Goal: Task Accomplishment & Management: Use online tool/utility

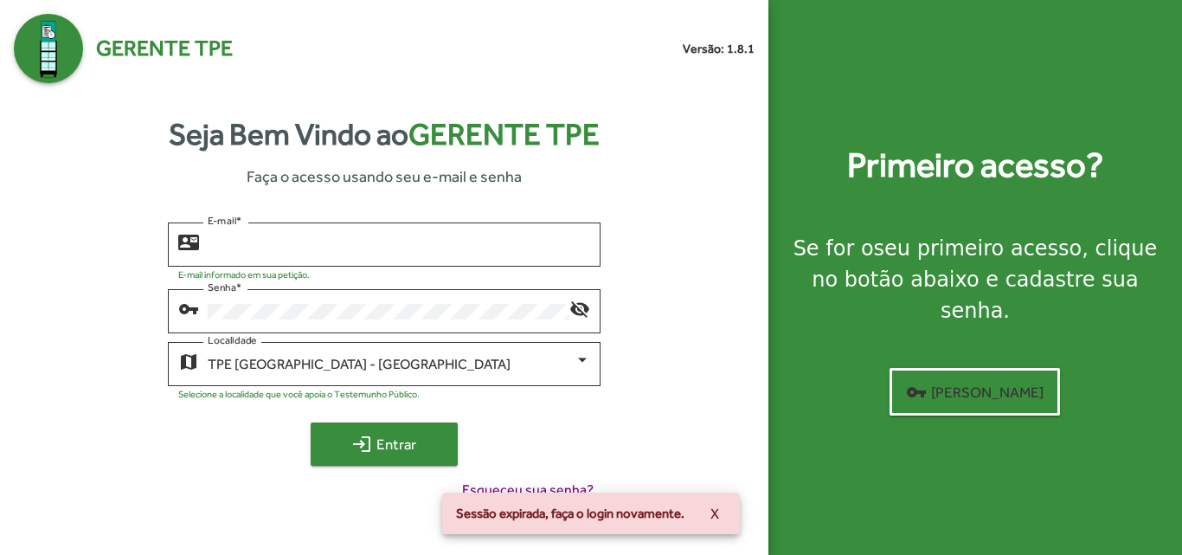
type input "**********"
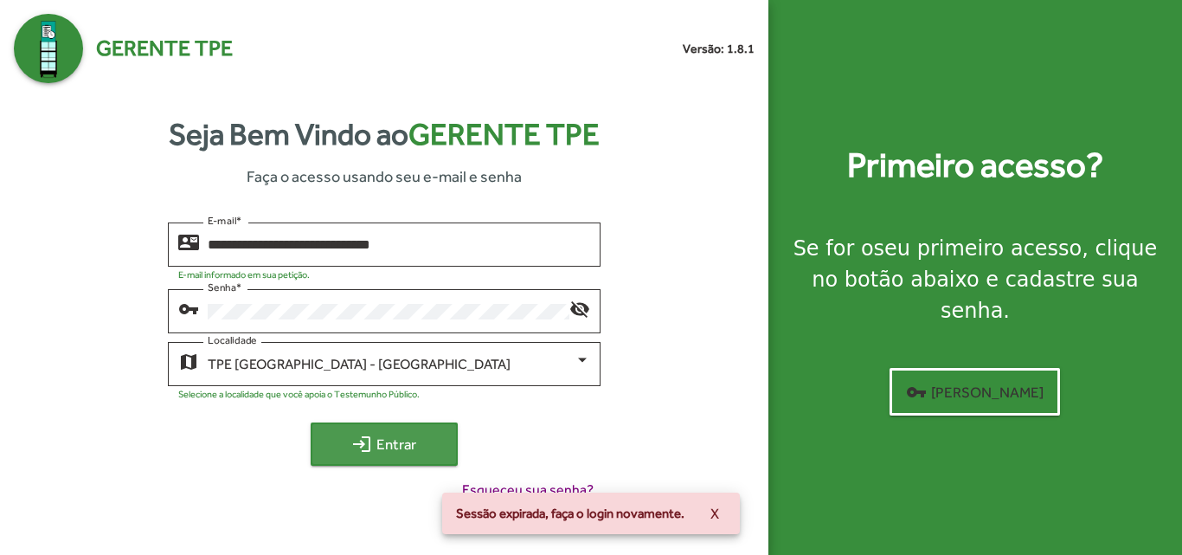
click at [373, 435] on span "login Entrar" at bounding box center [384, 443] width 116 height 31
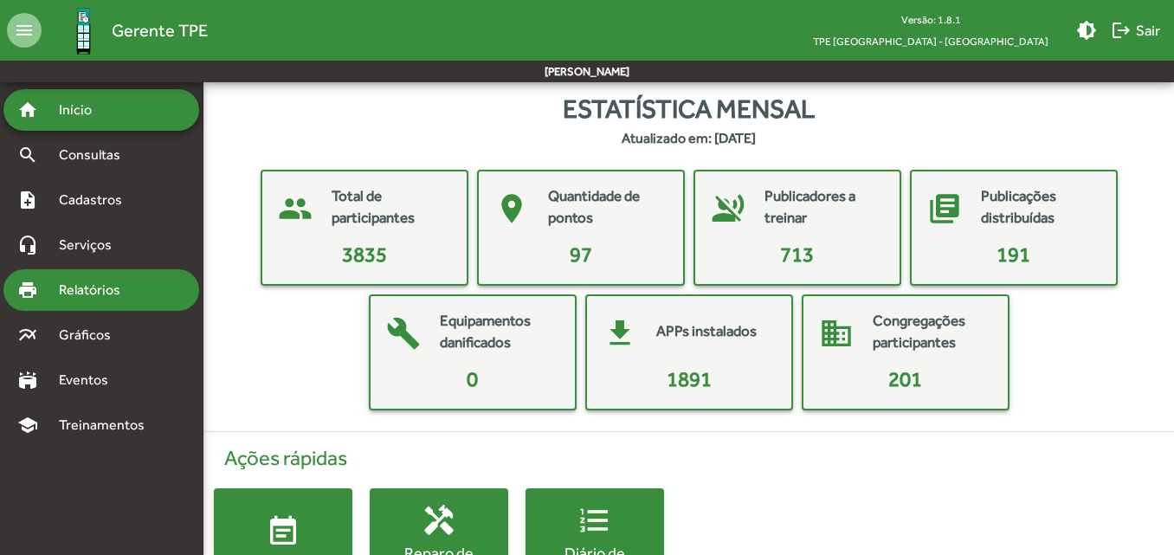
click at [105, 294] on span "Relatórios" at bounding box center [95, 290] width 94 height 21
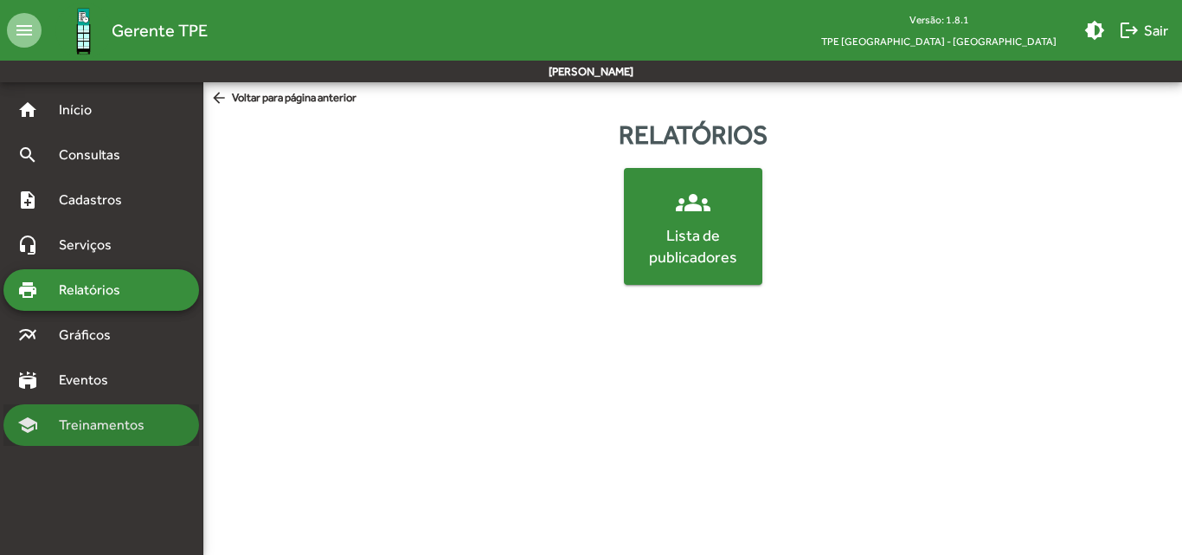
click at [100, 426] on span "Treinamentos" at bounding box center [106, 425] width 117 height 21
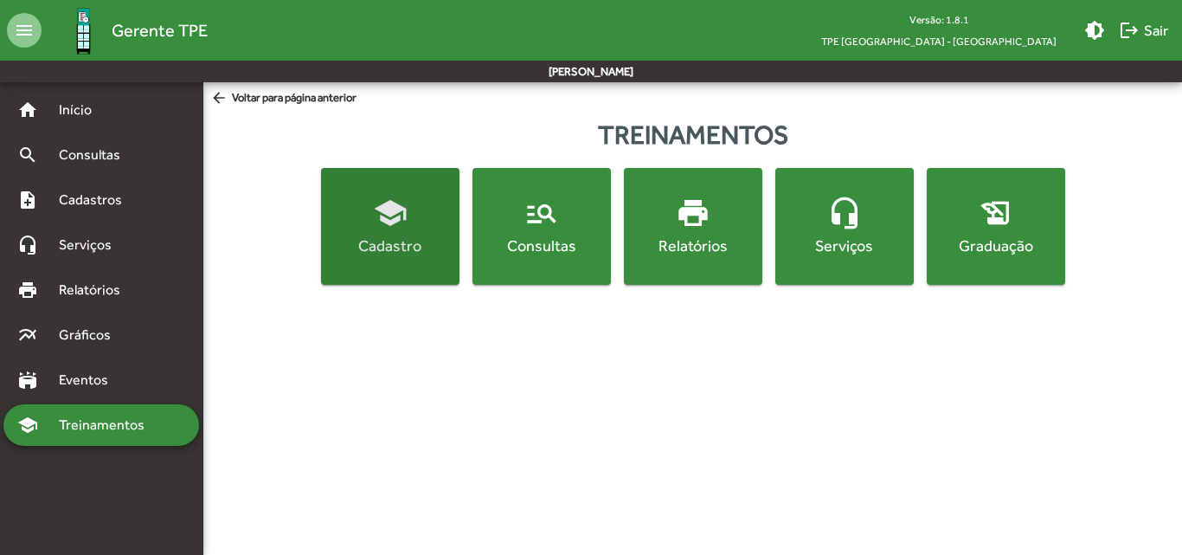
click at [380, 234] on span "school Cadastro" at bounding box center [391, 226] width 132 height 61
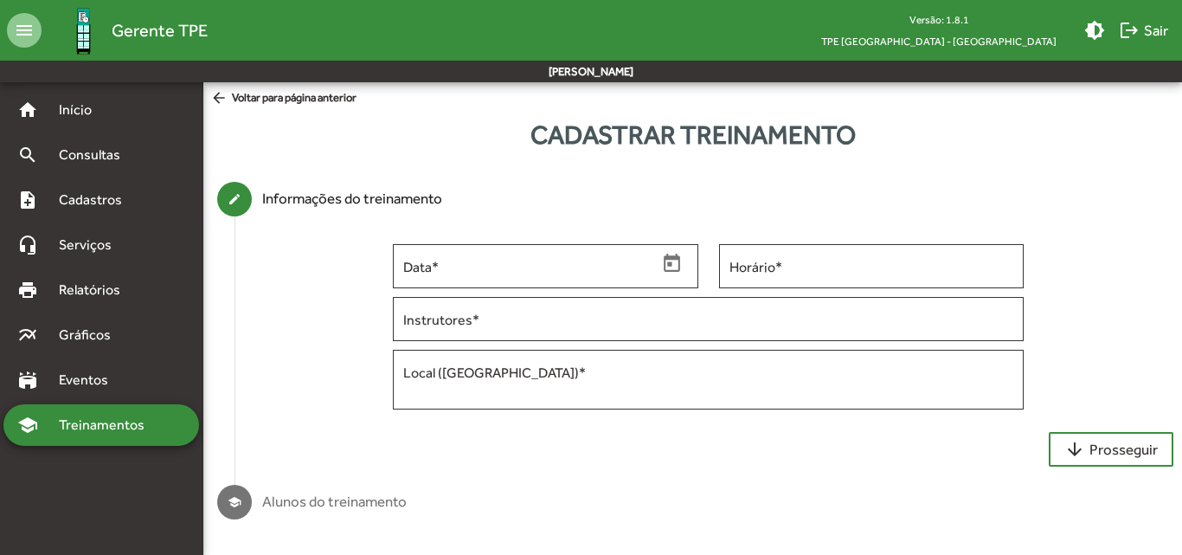
click at [85, 431] on span "Treinamentos" at bounding box center [106, 425] width 117 height 21
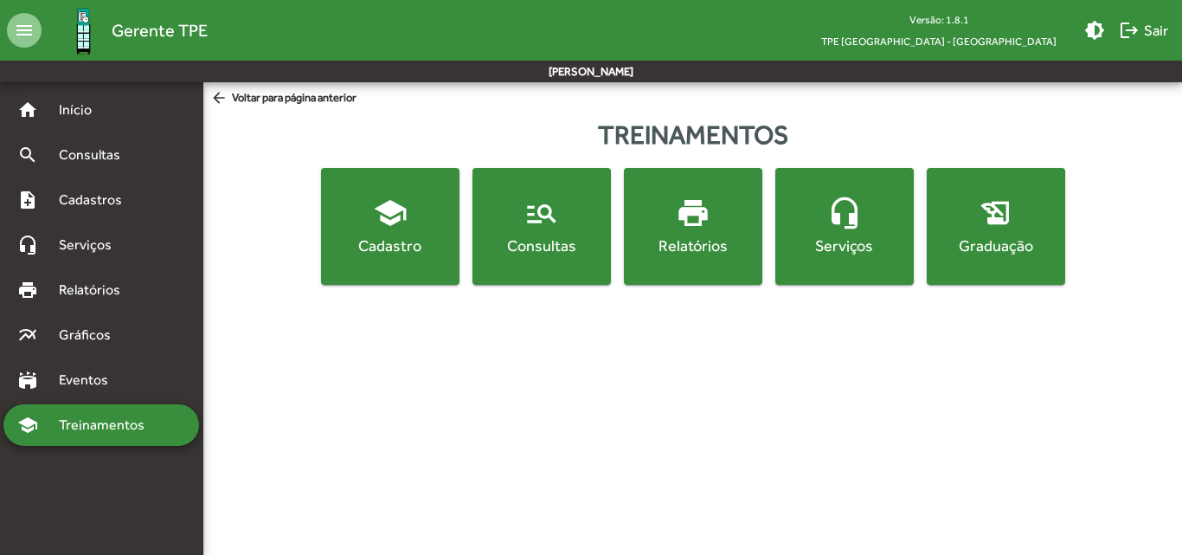
click at [698, 258] on button "print Relatórios" at bounding box center [693, 226] width 138 height 117
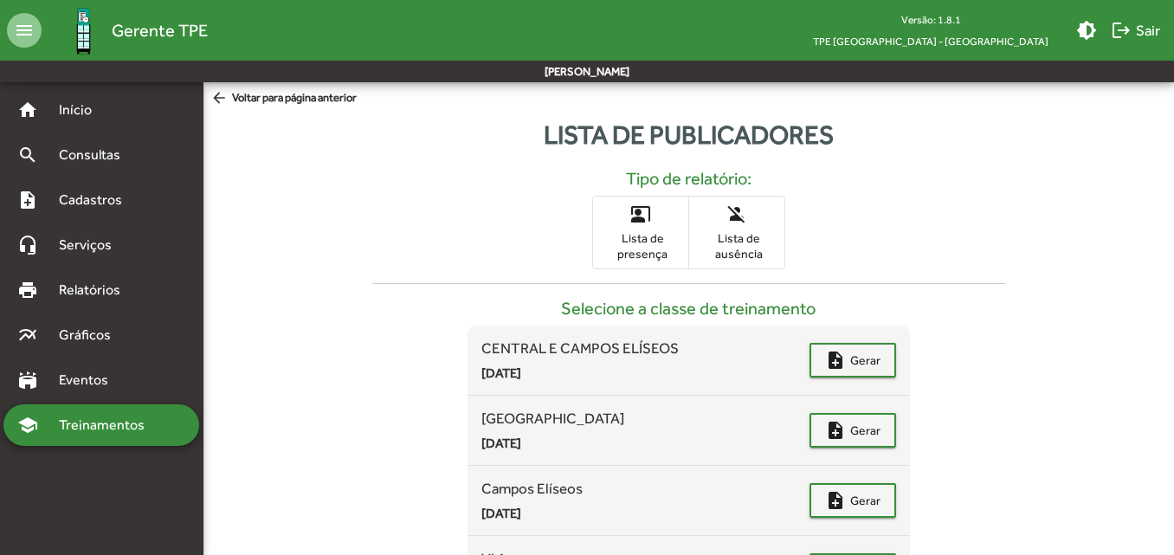
click at [647, 244] on span "Lista de presença" at bounding box center [640, 245] width 87 height 31
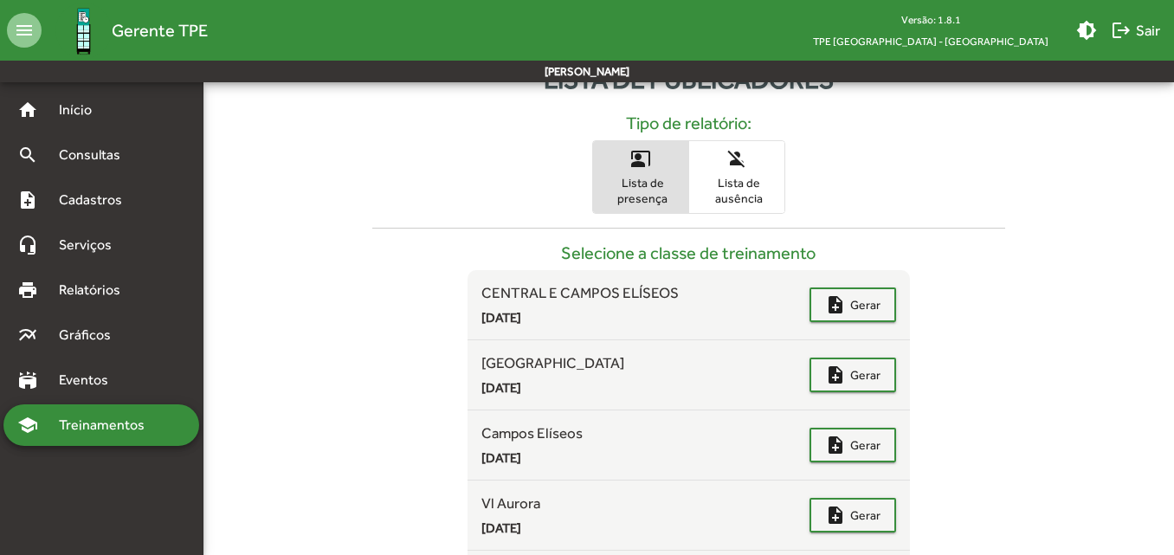
scroll to position [94, 0]
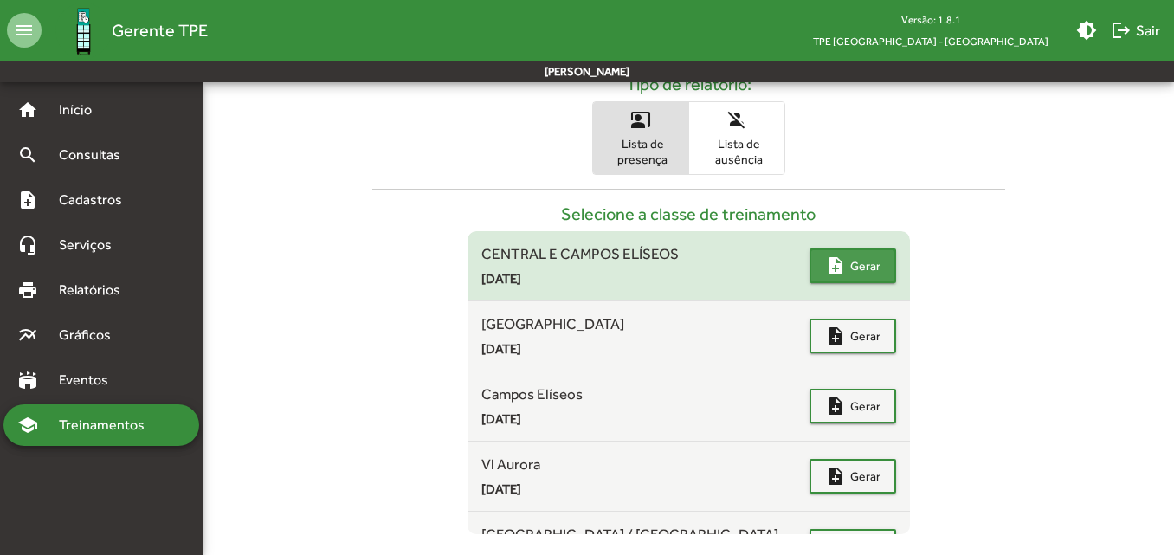
click at [825, 260] on mat-icon "note_add" at bounding box center [835, 265] width 21 height 21
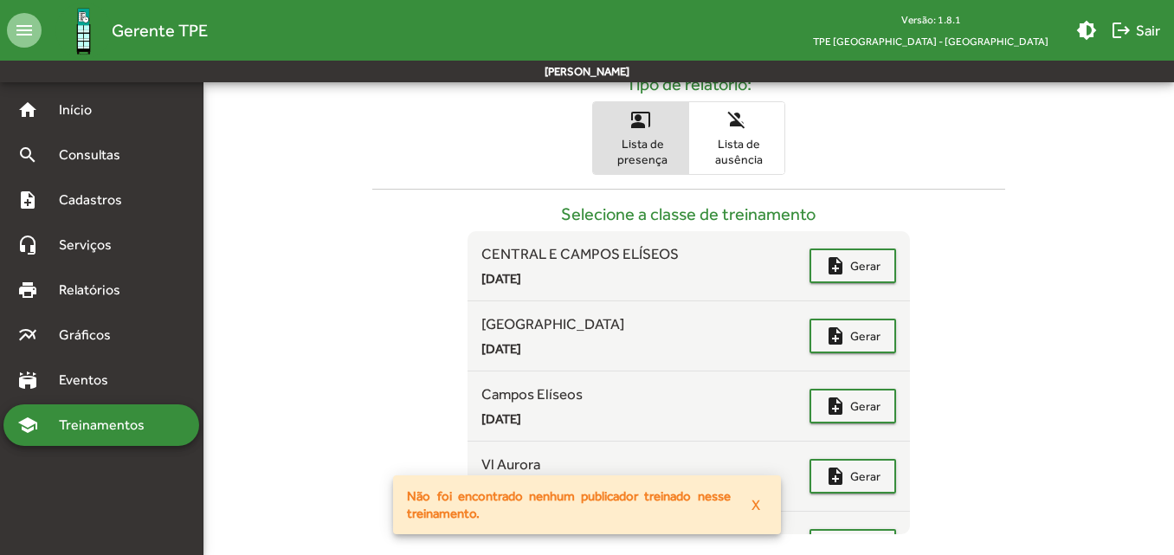
click at [930, 181] on div "Selecione a classe de treinamento CENTRAL E CAMPOS ELÍSEOS [DATE] note_add Gera…" at bounding box center [688, 354] width 660 height 359
click at [737, 149] on span "Lista de ausência" at bounding box center [736, 151] width 87 height 31
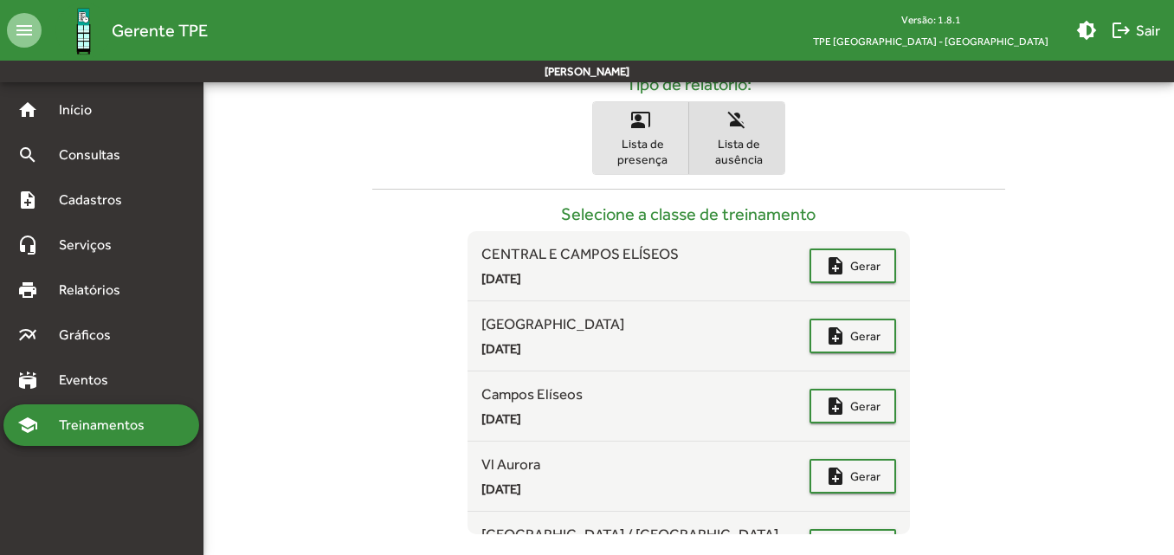
click at [637, 151] on span "Lista de presença" at bounding box center [640, 151] width 87 height 31
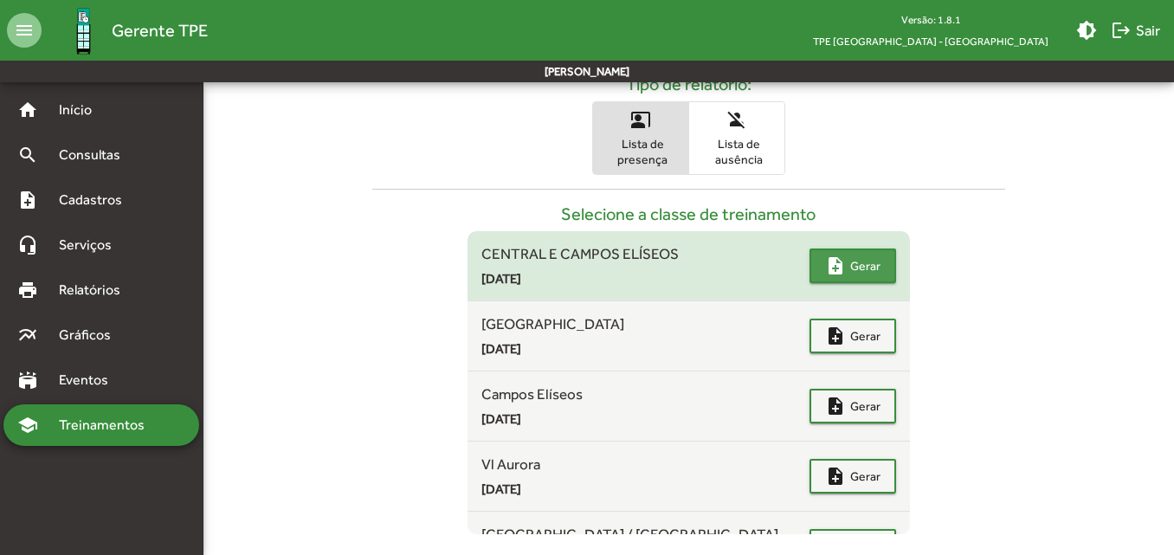
click at [850, 276] on span "Gerar" at bounding box center [865, 265] width 30 height 31
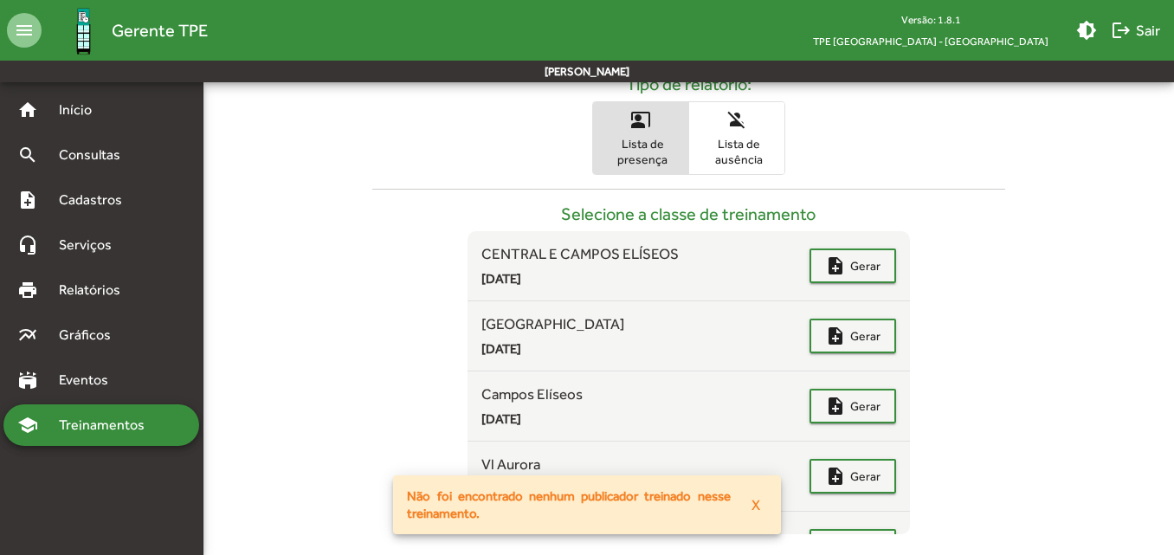
click at [916, 123] on div "co_present Lista de presença person_off Lista de ausência" at bounding box center [688, 138] width 943 height 74
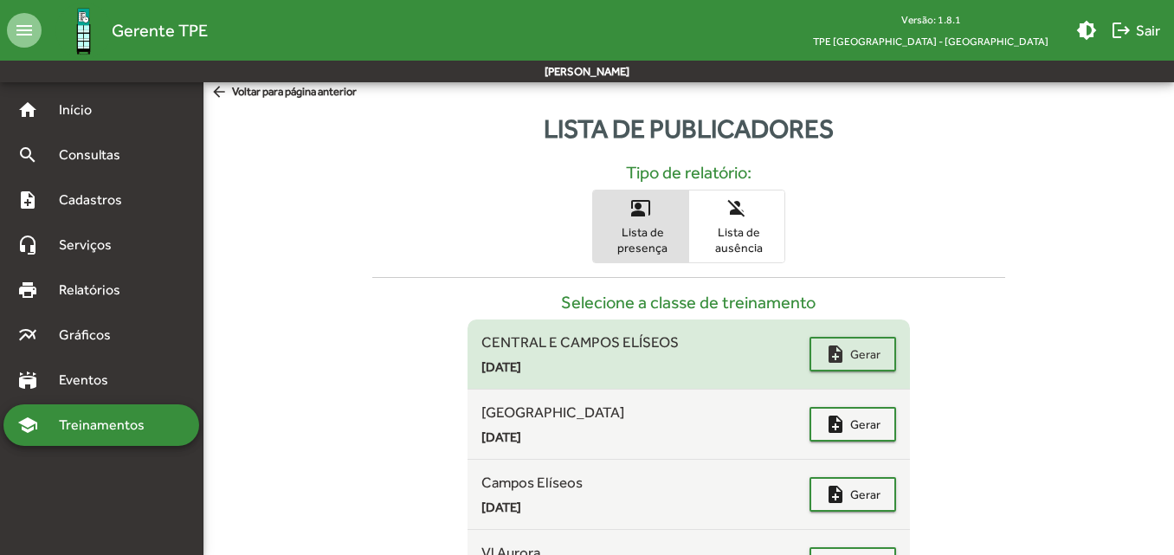
scroll to position [0, 0]
